Goal: Transaction & Acquisition: Purchase product/service

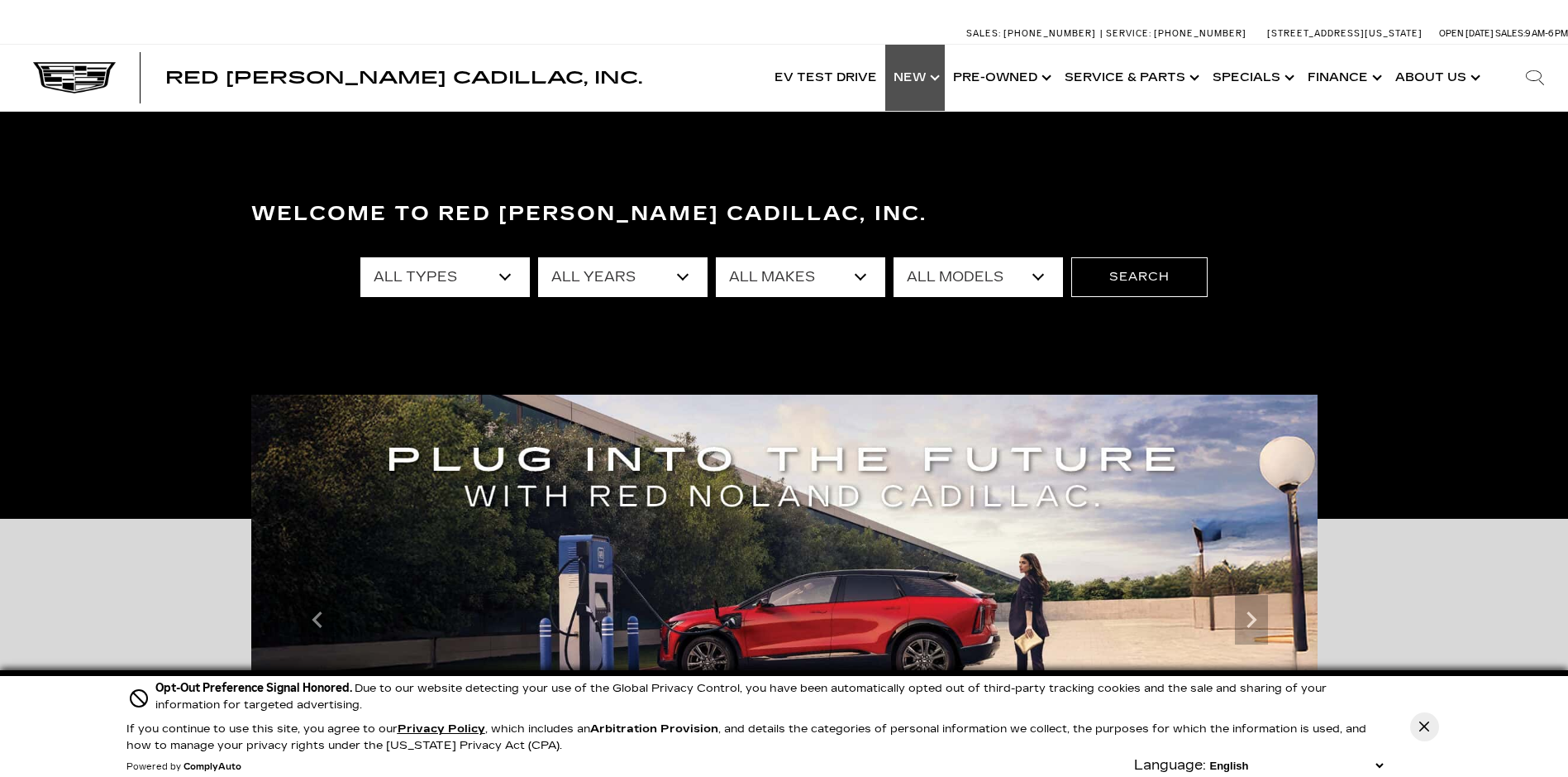
click at [926, 81] on link "Show New" at bounding box center [914, 78] width 59 height 67
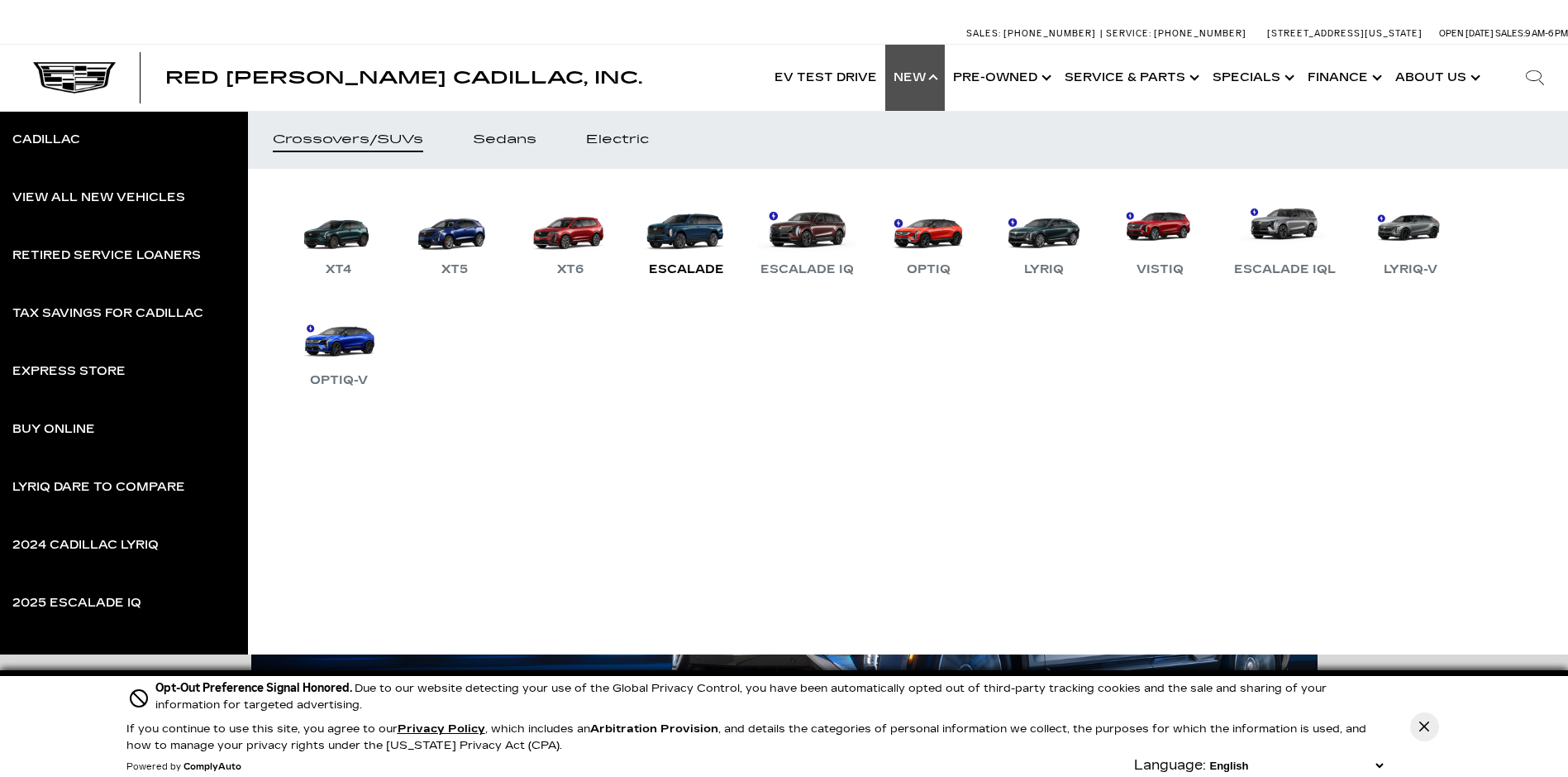
click at [687, 234] on link "Escalade" at bounding box center [686, 236] width 99 height 86
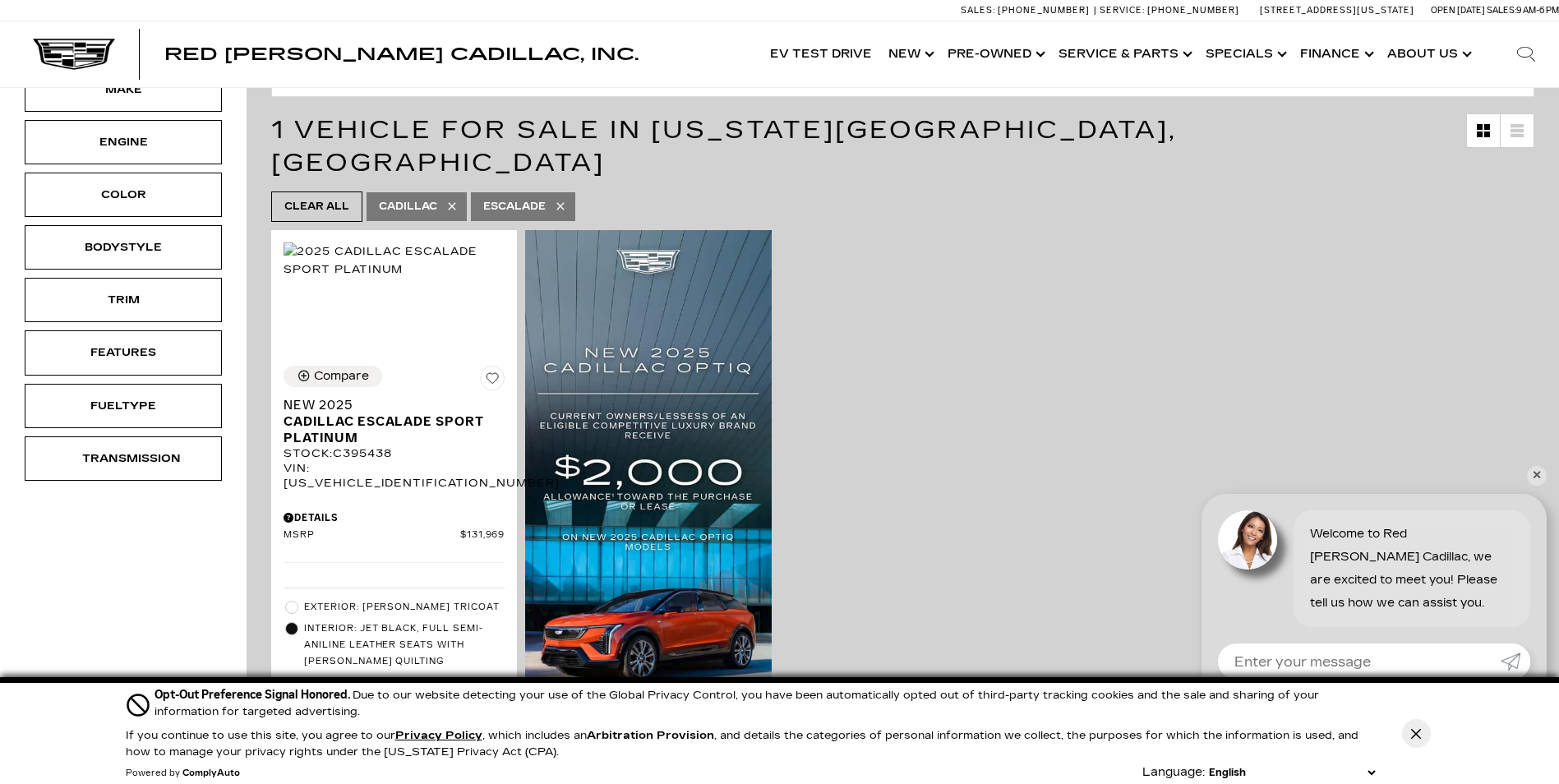
scroll to position [329, 0]
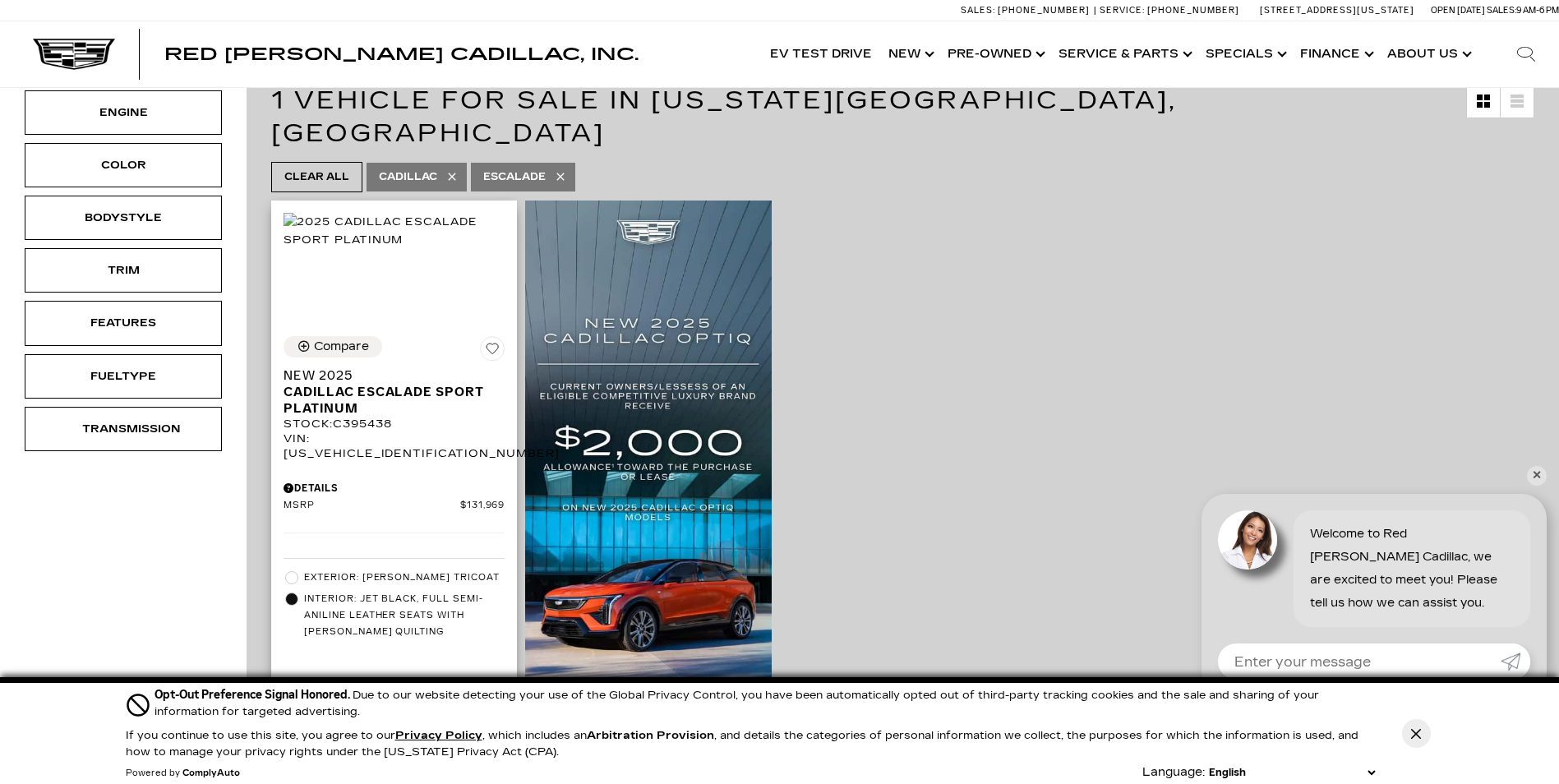
click at [289, 571] on span at bounding box center [292, 577] width 14 height 14
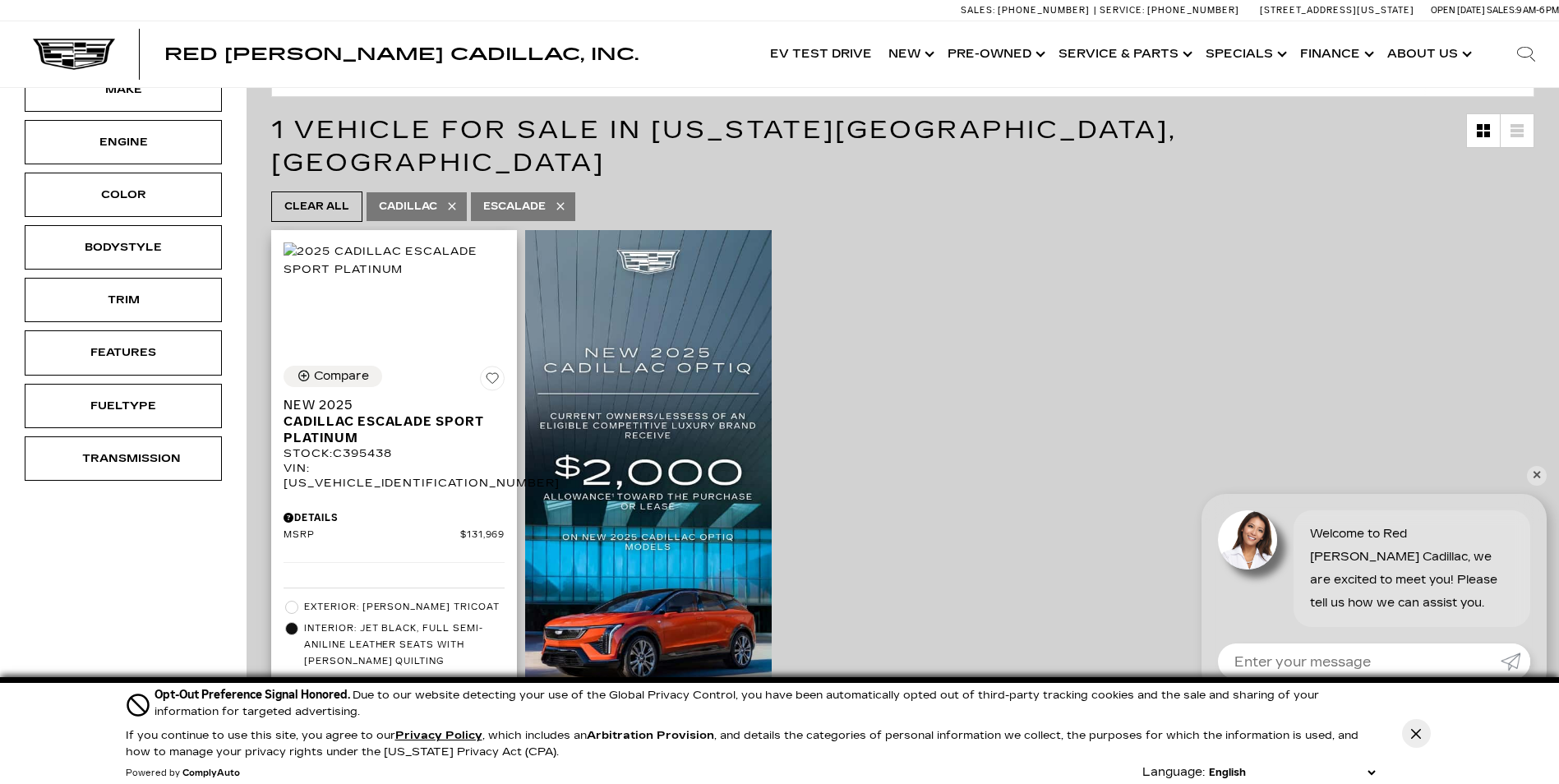
scroll to position [247, 0]
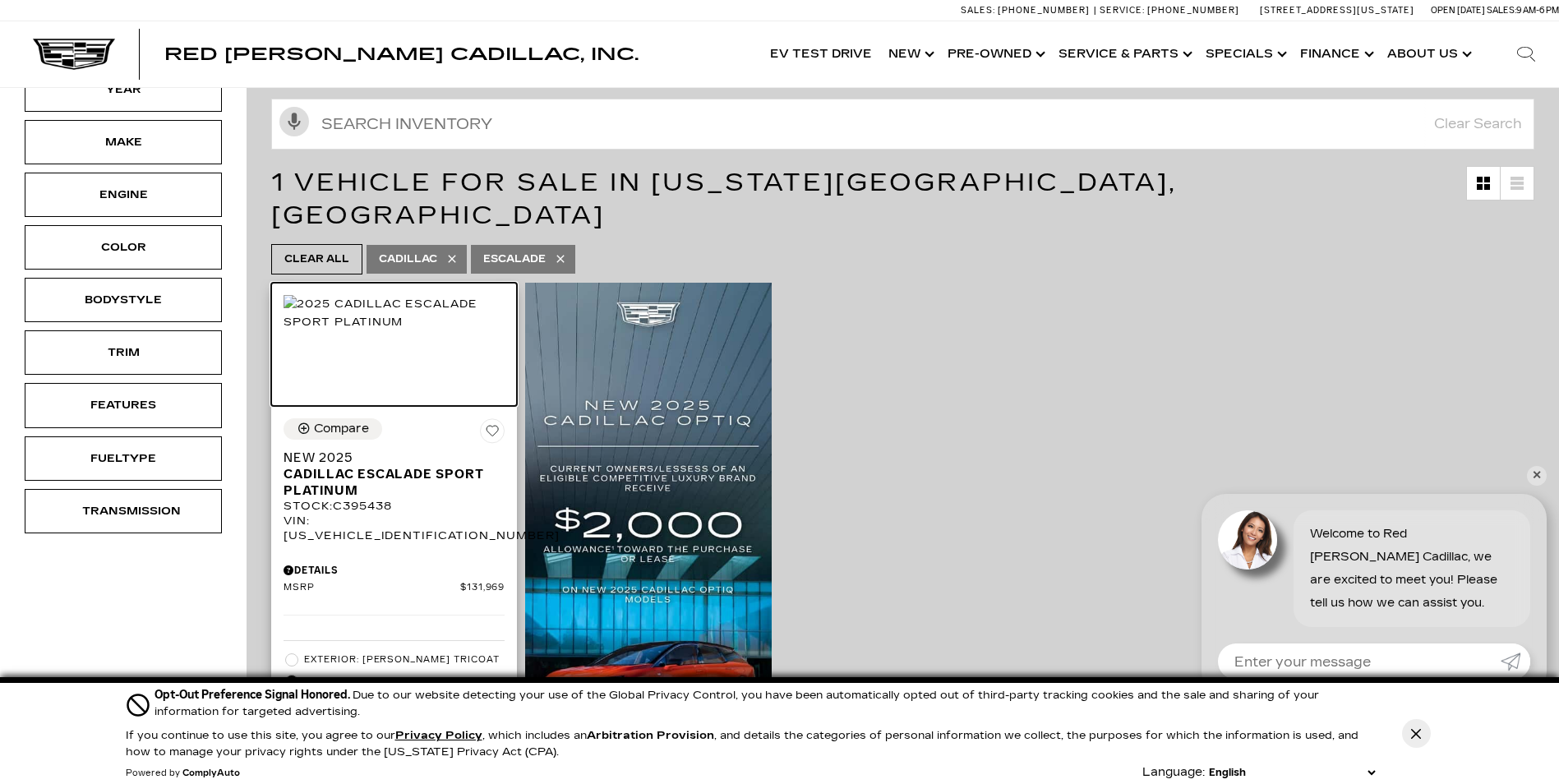
click at [412, 323] on img at bounding box center [394, 314] width 221 height 36
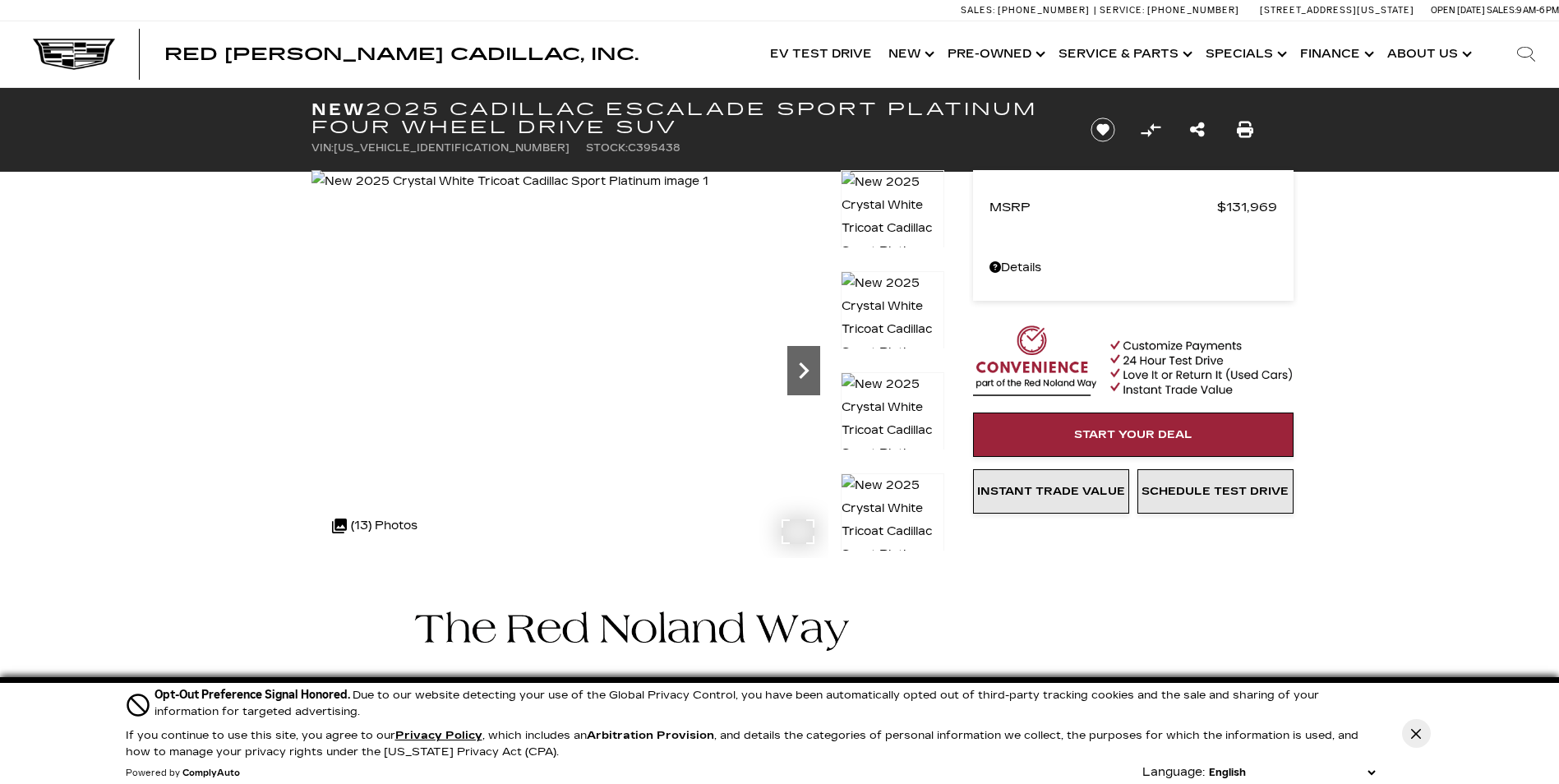
click at [797, 368] on icon "Next" at bounding box center [804, 371] width 33 height 33
click at [799, 363] on icon "Next" at bounding box center [804, 371] width 33 height 33
click at [798, 361] on icon "Next" at bounding box center [804, 371] width 33 height 33
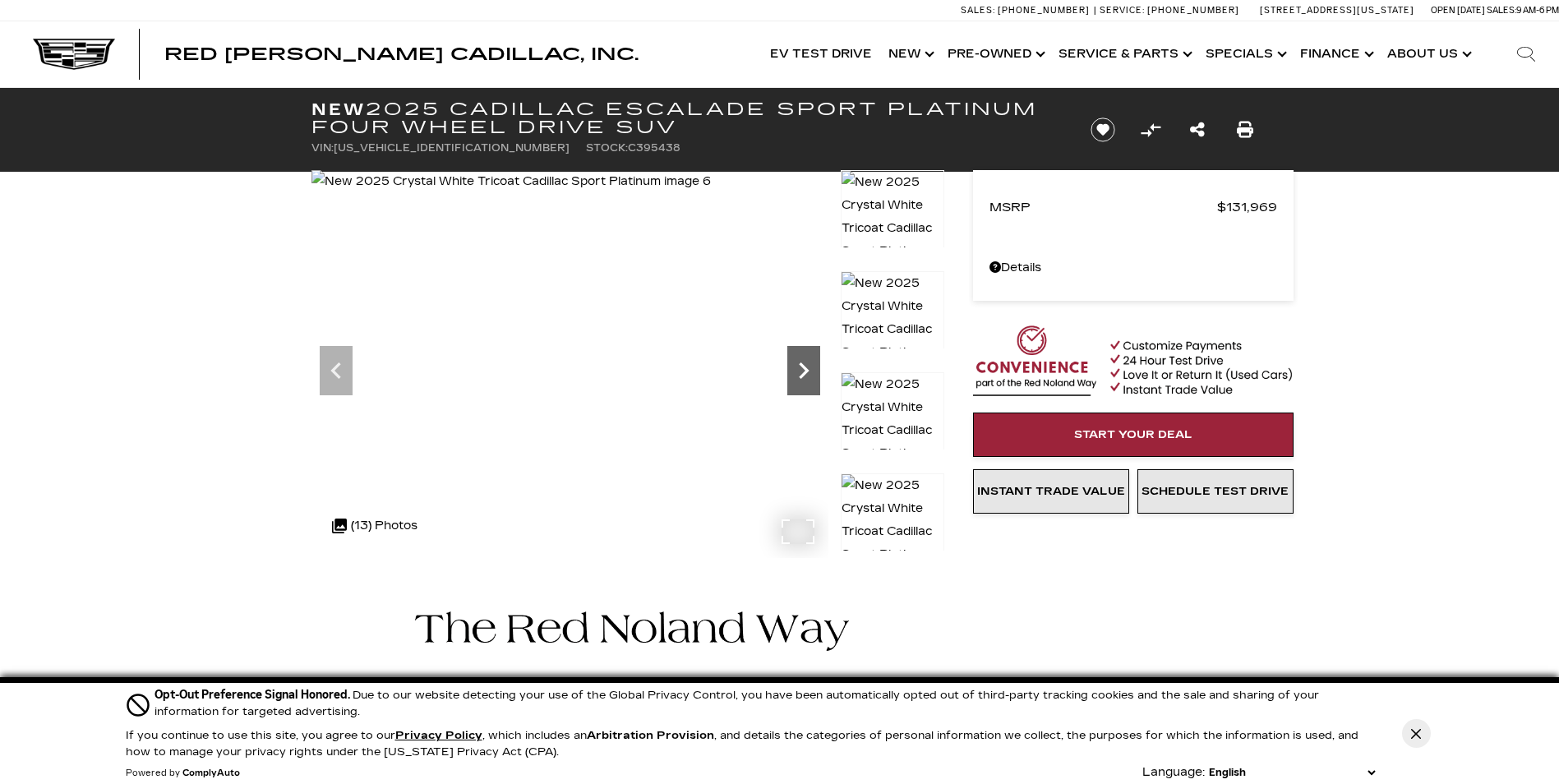
click at [801, 366] on icon "Next" at bounding box center [804, 371] width 10 height 16
click at [802, 366] on icon "Next" at bounding box center [804, 371] width 10 height 16
click at [921, 49] on link "Show New" at bounding box center [909, 54] width 59 height 66
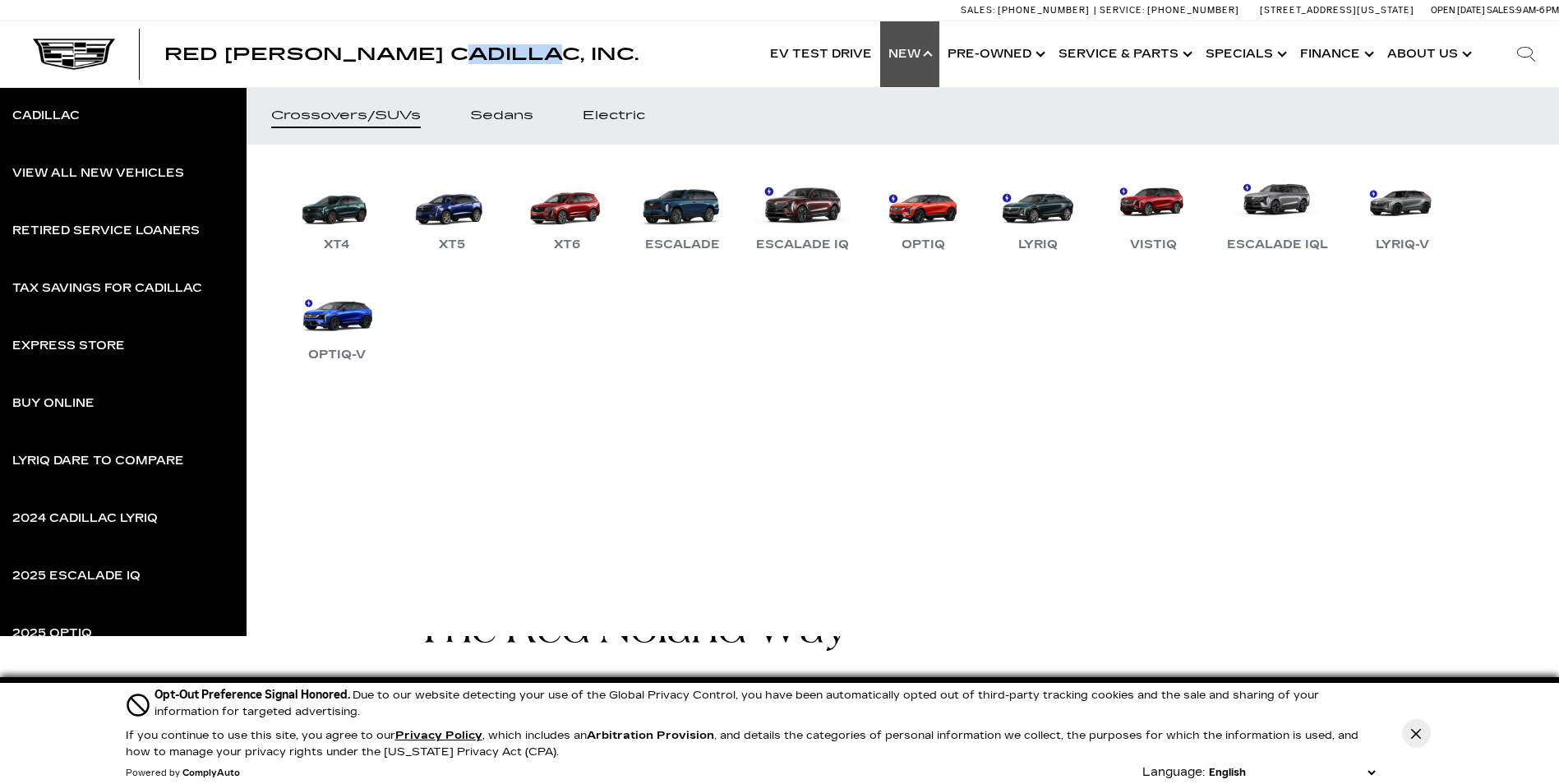
drag, startPoint x: 517, startPoint y: 66, endPoint x: 442, endPoint y: 87, distance: 77.9
click at [452, 73] on div "Red [PERSON_NAME] Cadillac, Inc. Accessible Menu EV Test Drive Show New Cadilla…" at bounding box center [780, 54] width 1559 height 66
